Goal: Transaction & Acquisition: Purchase product/service

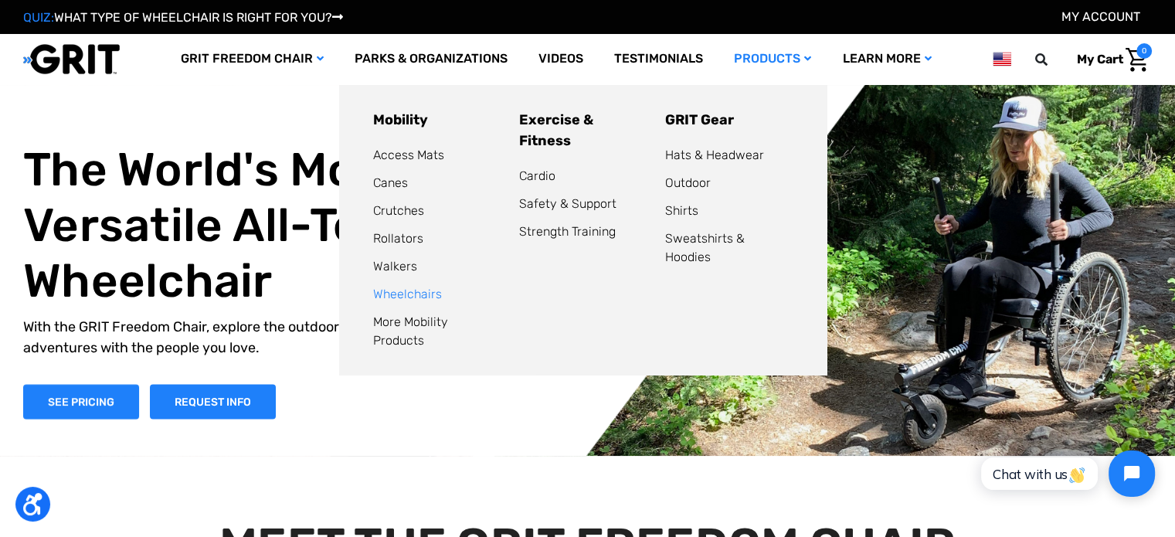
click at [422, 299] on link "Wheelchairs" at bounding box center [407, 294] width 69 height 15
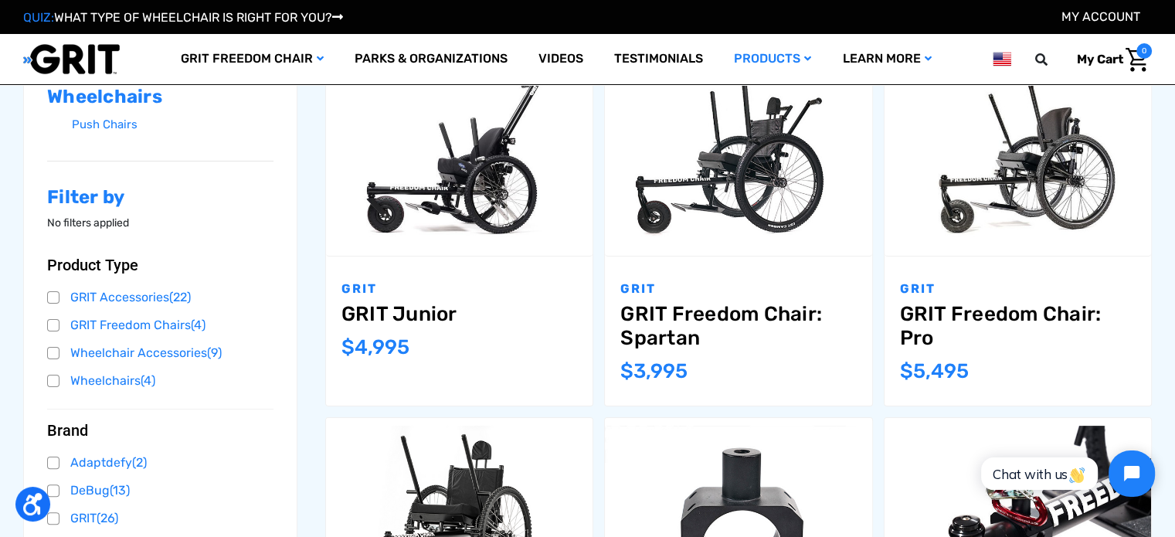
scroll to position [275, 0]
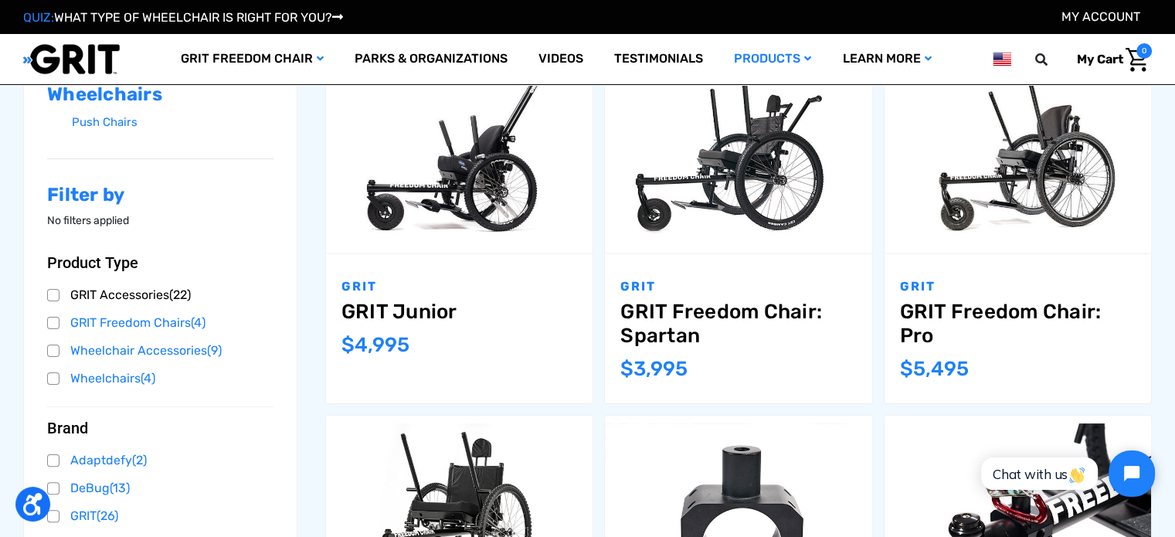
click at [150, 292] on link "GRIT Accessories (22)" at bounding box center [160, 295] width 226 height 23
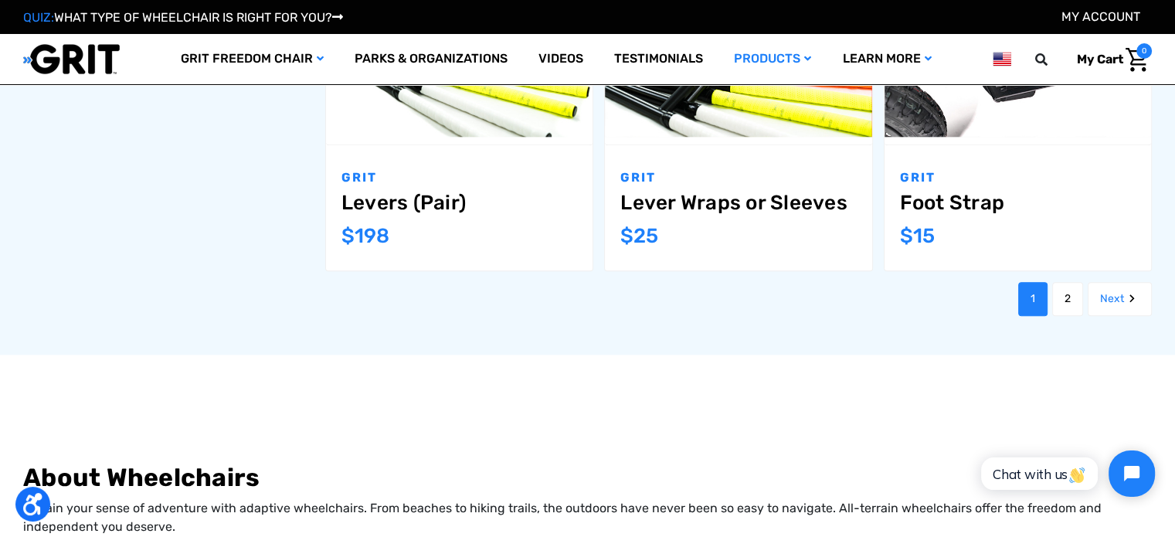
scroll to position [1762, 0]
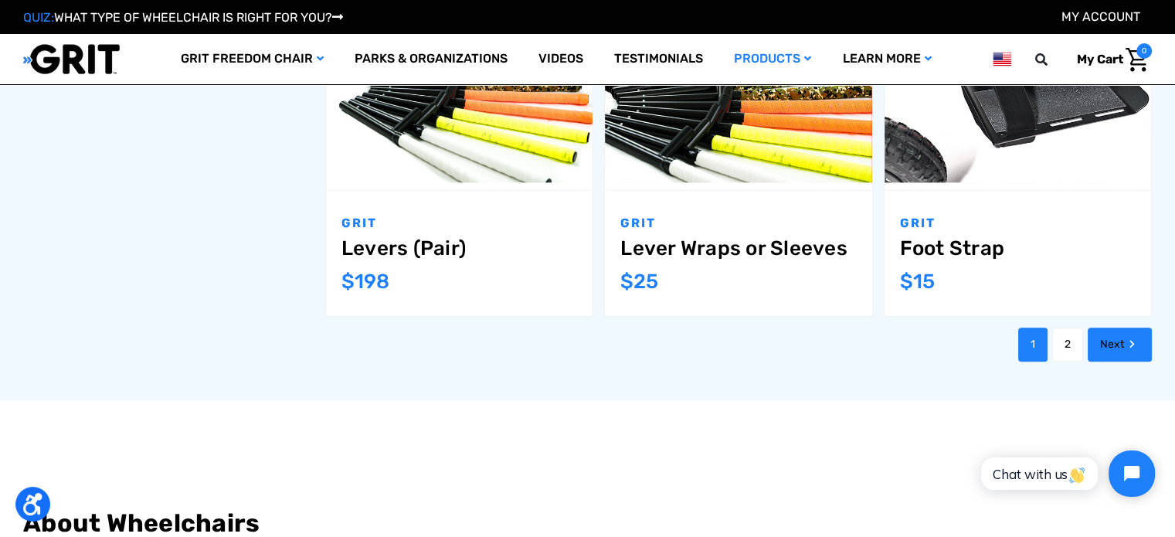
click at [1116, 328] on link "Next" at bounding box center [1120, 345] width 64 height 34
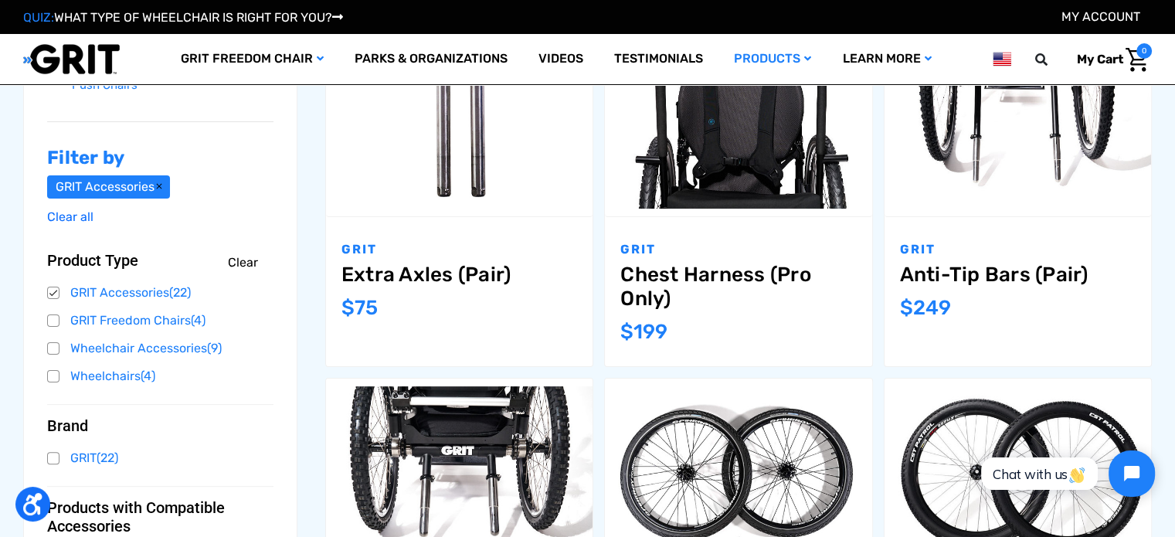
scroll to position [314, 0]
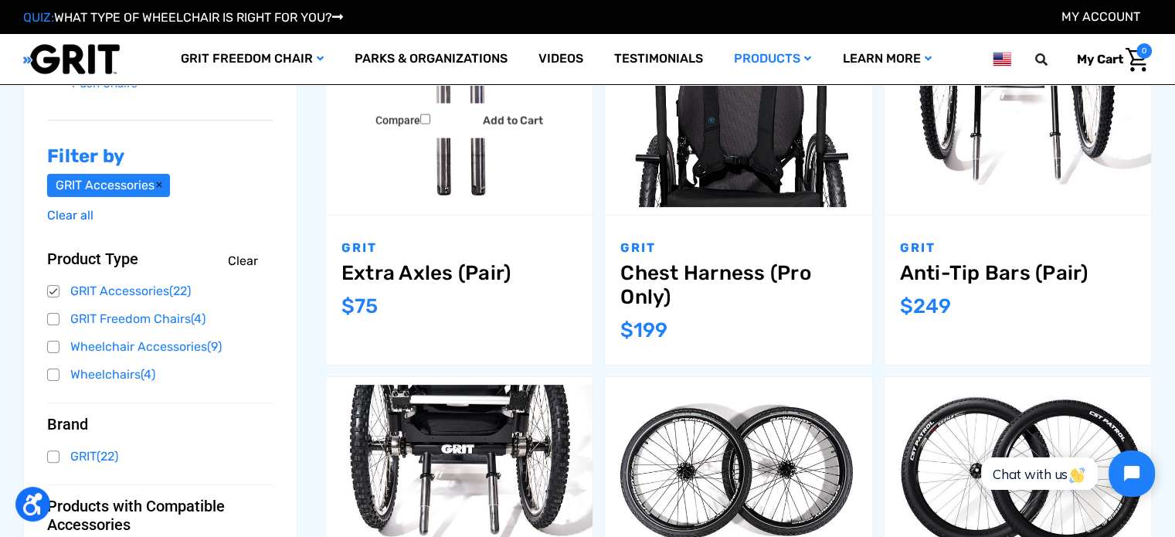
click at [433, 274] on link "Extra Axles (Pair)" at bounding box center [459, 273] width 236 height 24
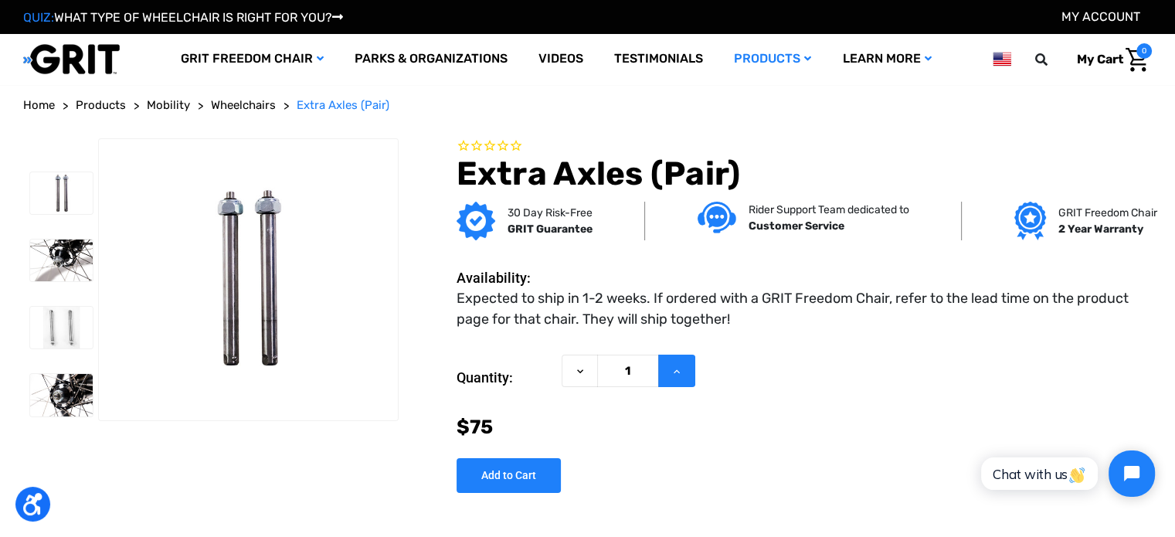
click at [678, 374] on icon at bounding box center [677, 371] width 12 height 12
type input "2"
click at [517, 481] on input "Add to Cart" at bounding box center [509, 475] width 104 height 35
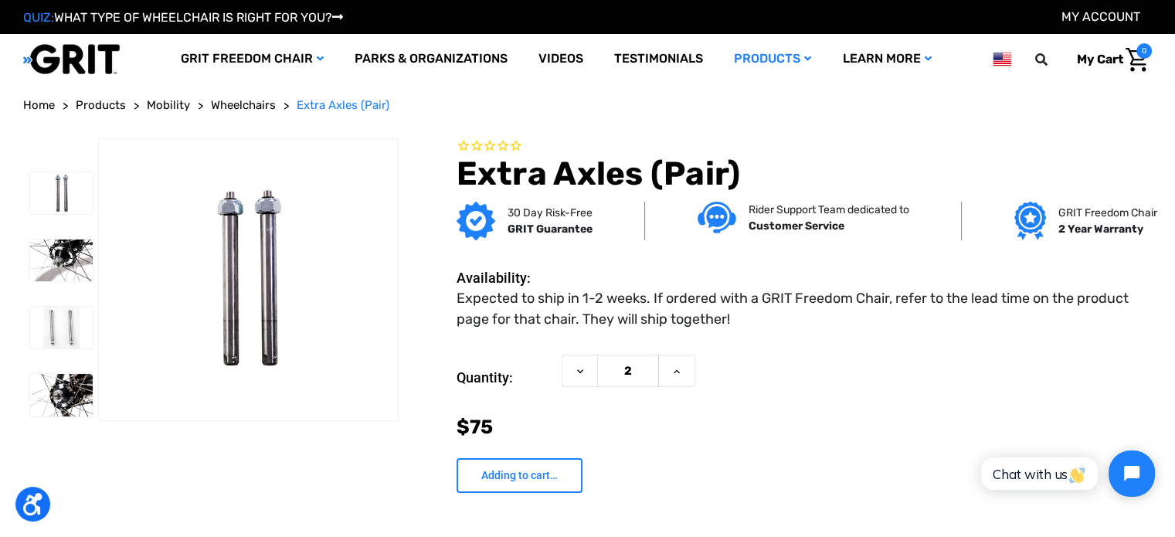
type input "Add to Cart"
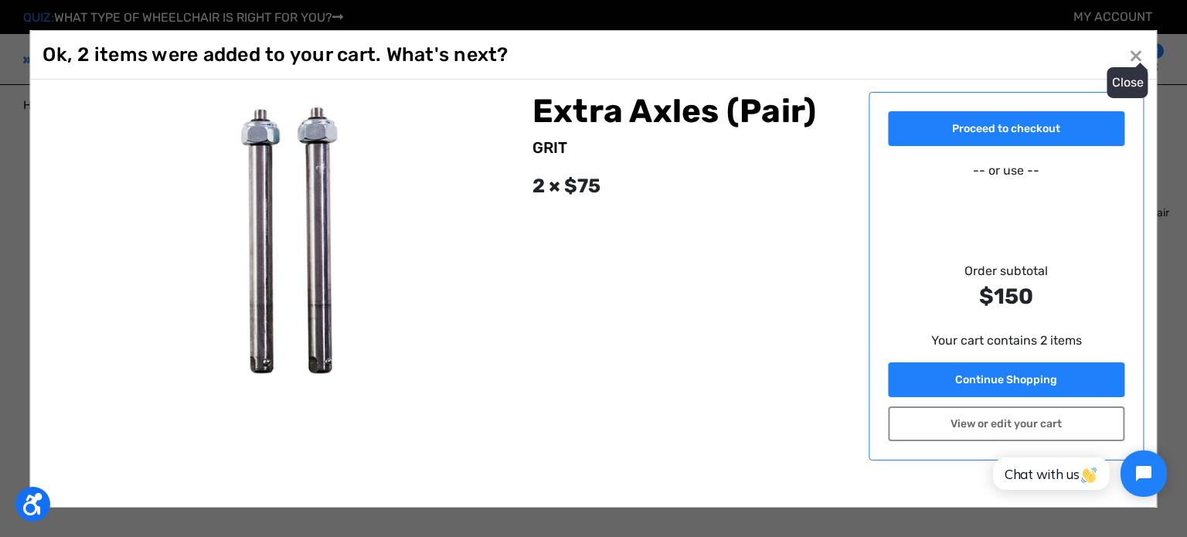
click at [1134, 58] on button "Close ×" at bounding box center [1135, 54] width 25 height 25
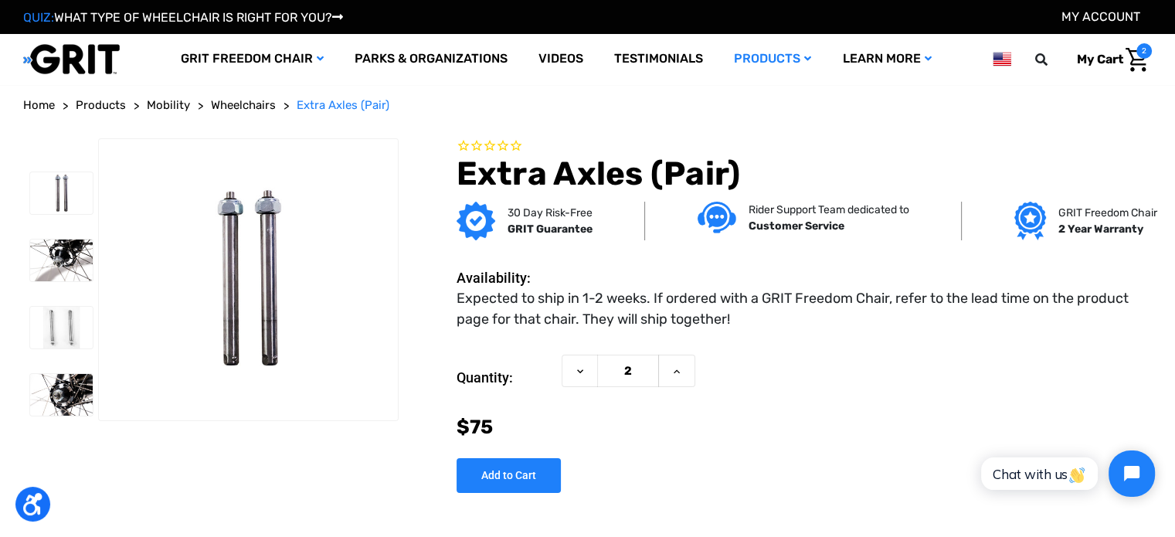
click at [1109, 15] on link "My Account" at bounding box center [1100, 16] width 79 height 15
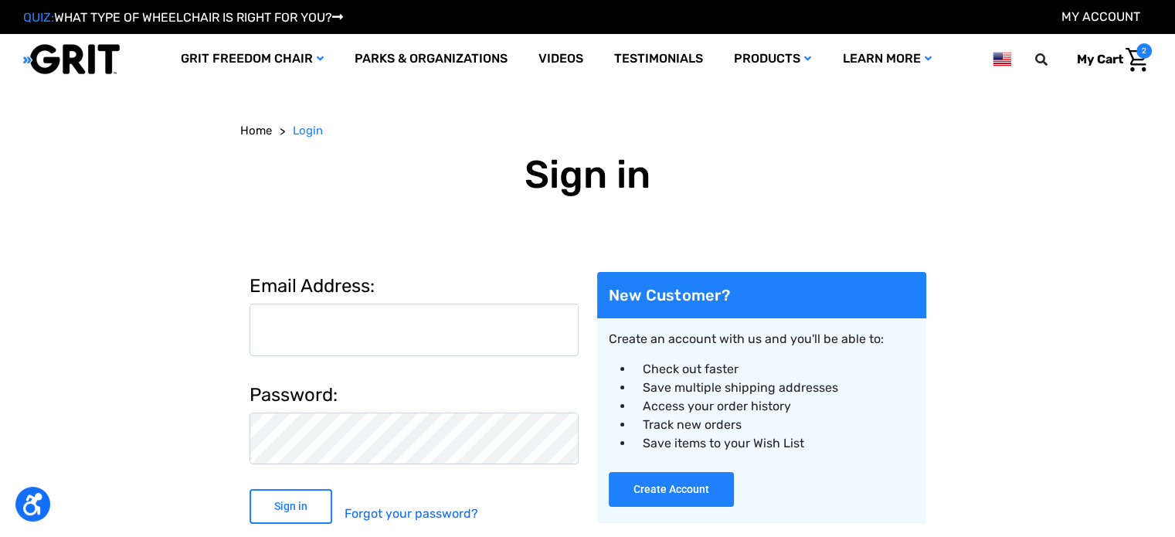
type input "[EMAIL_ADDRESS][DOMAIN_NAME]"
click at [287, 498] on input "Sign in" at bounding box center [291, 506] width 83 height 35
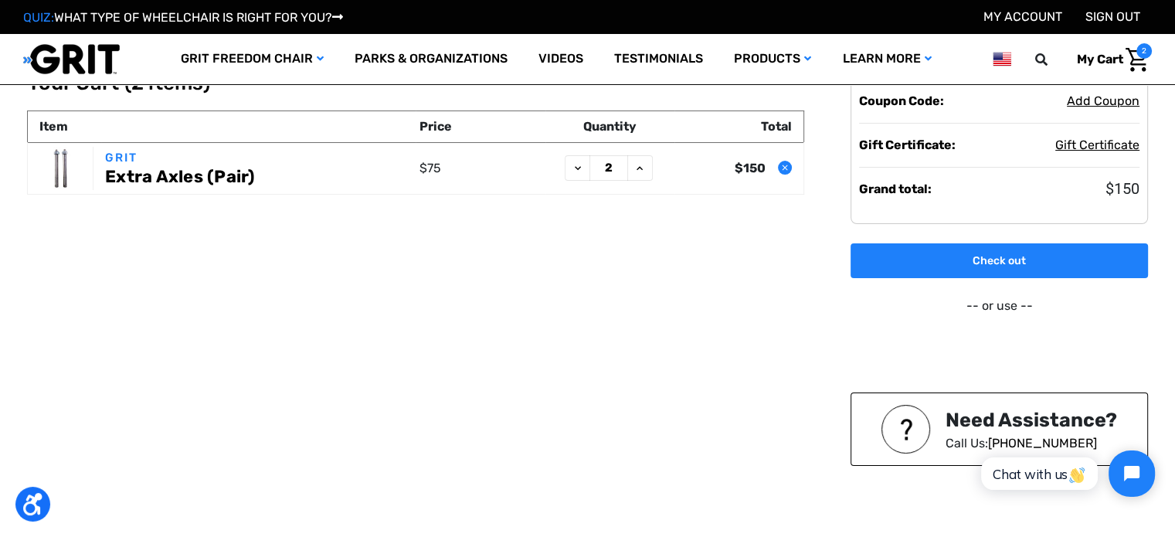
scroll to position [56, 0]
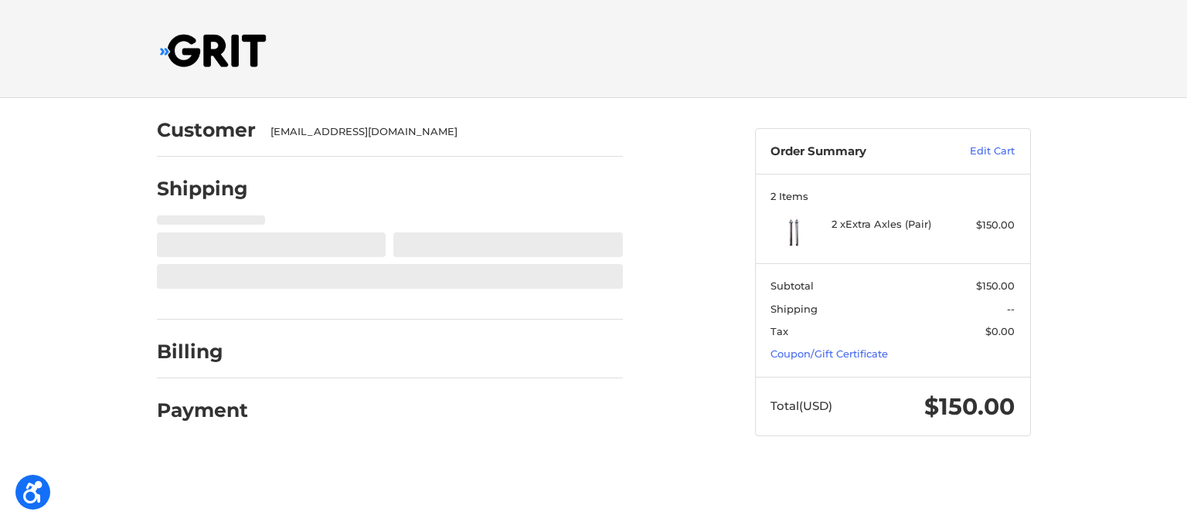
select select "US"
select select "WI"
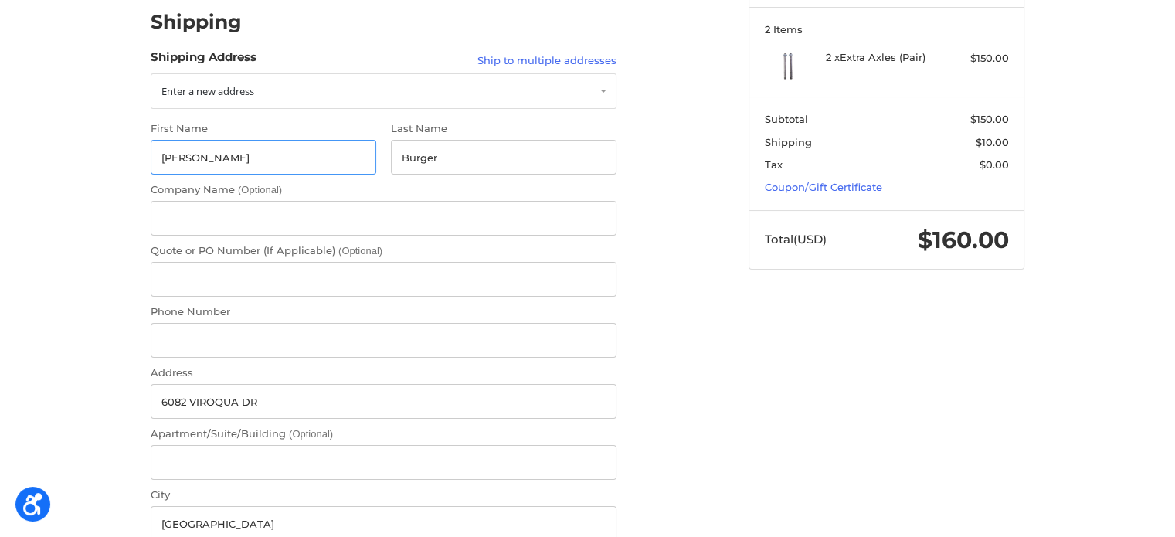
scroll to position [136, 0]
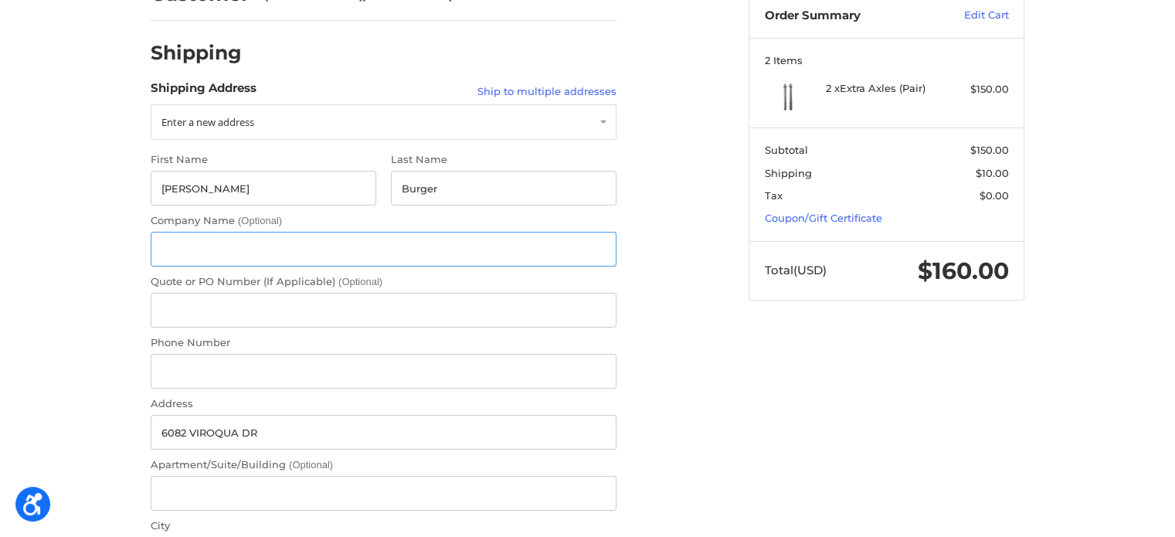
click at [266, 250] on input "Company Name (Optional)" at bounding box center [384, 249] width 466 height 35
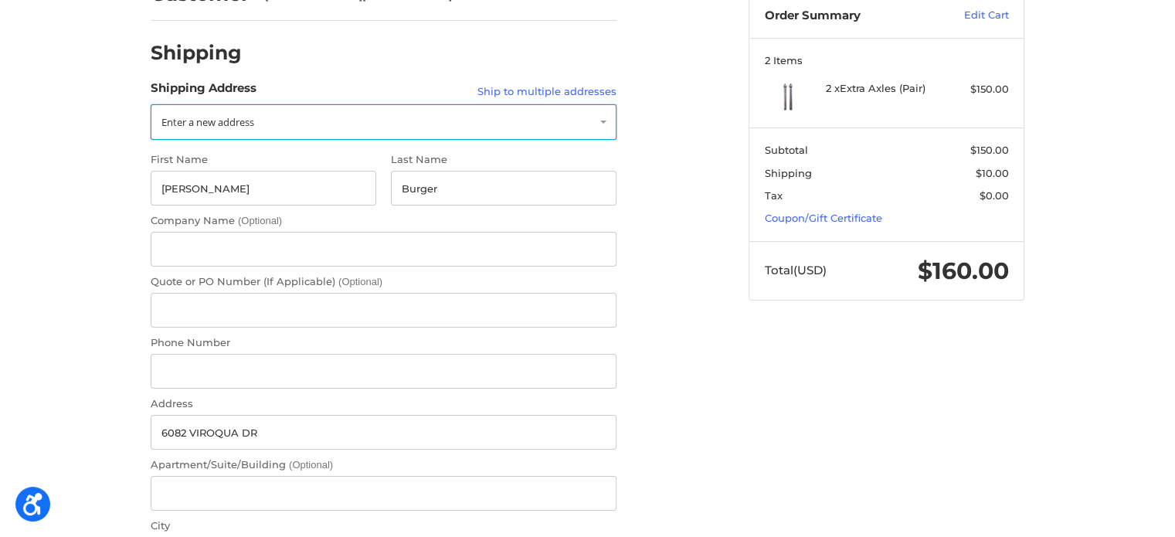
click at [254, 116] on span "Enter a new address" at bounding box center [207, 122] width 93 height 14
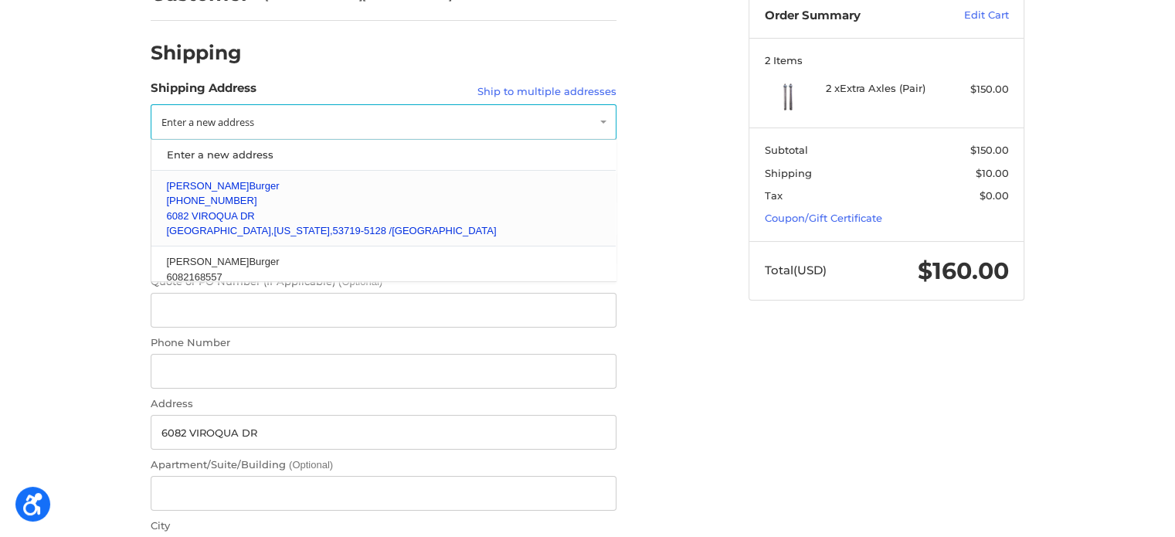
click at [235, 197] on p "[PHONE_NUMBER]" at bounding box center [384, 200] width 434 height 15
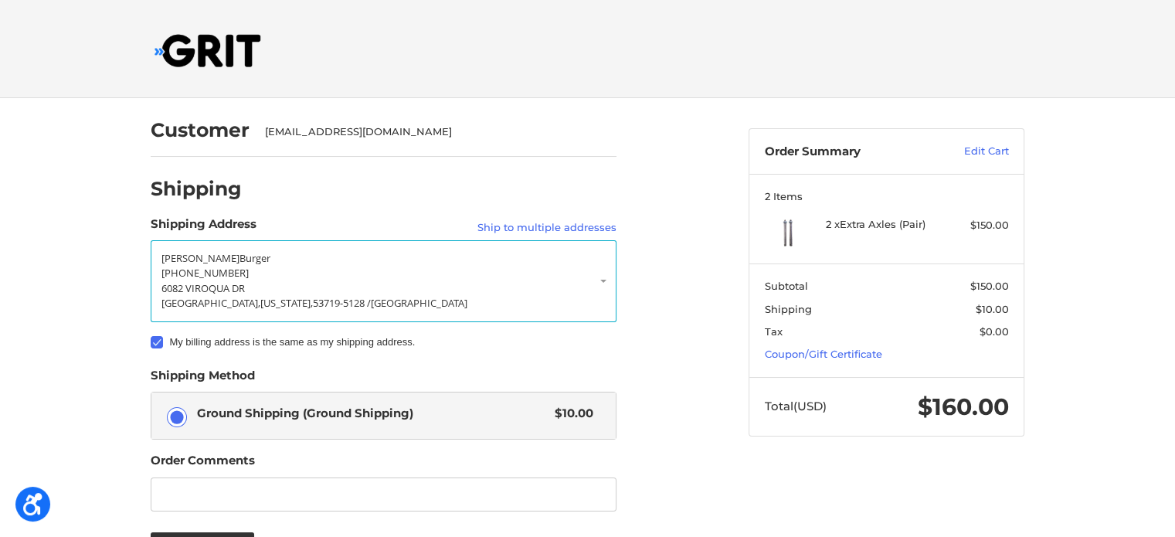
scroll to position [179, 0]
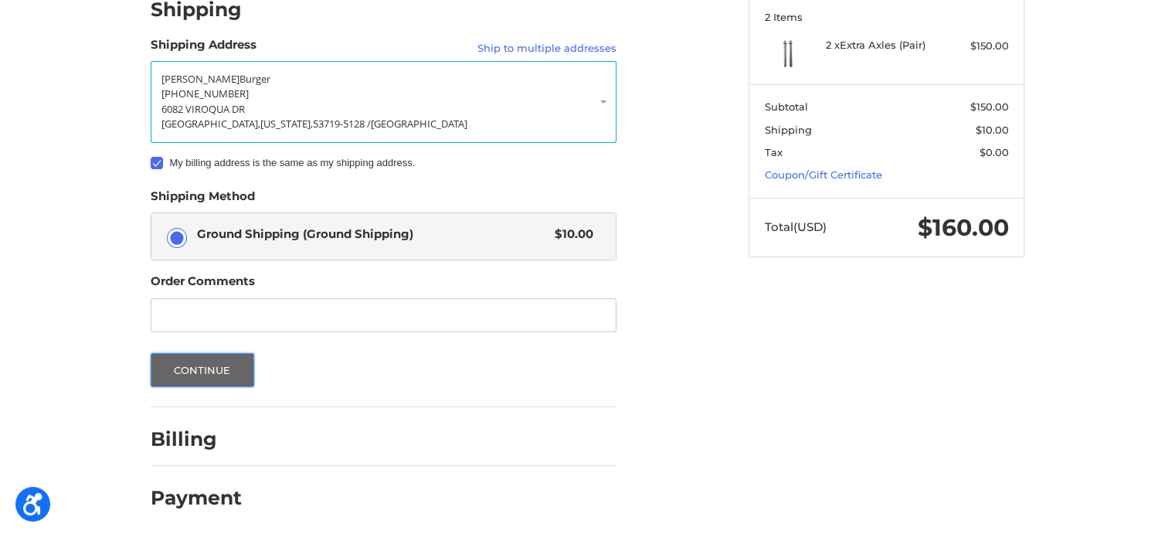
click at [229, 364] on button "Continue" at bounding box center [203, 370] width 104 height 34
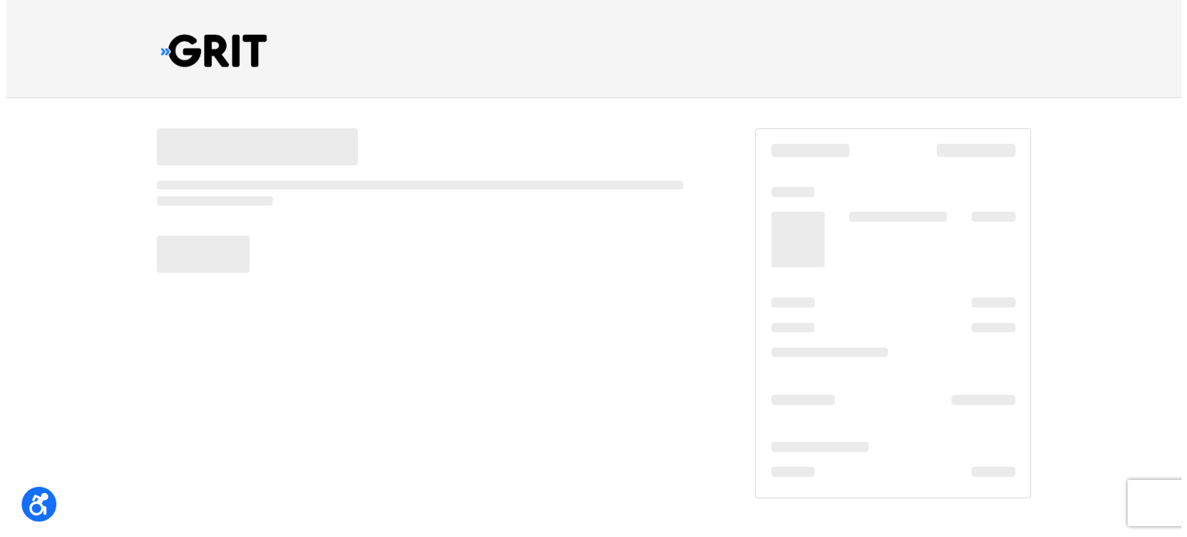
scroll to position [0, 0]
